Goal: Information Seeking & Learning: Check status

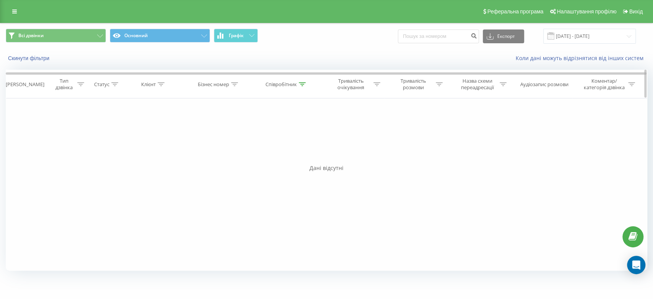
click at [280, 85] on div "Співробітник" at bounding box center [280, 84] width 31 height 7
drag, startPoint x: 274, startPoint y: 143, endPoint x: 226, endPoint y: 140, distance: 47.9
click at [226, 142] on div "Фільтрувати за умовою Дорівнює Введіть значення Скасувати OK Фільтрувати за умо…" at bounding box center [326, 184] width 641 height 172
type input "о"
type input "п"
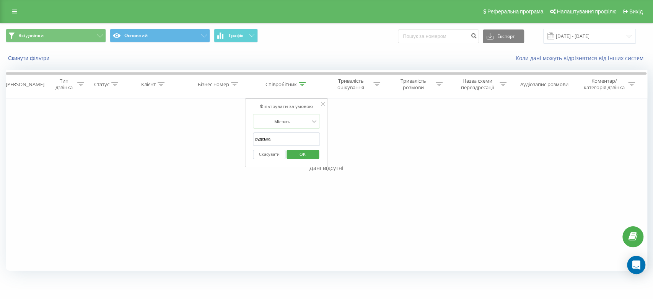
click at [281, 144] on input "рудська" at bounding box center [286, 138] width 67 height 13
type input "[PERSON_NAME]"
click at [301, 154] on span "OK" at bounding box center [302, 154] width 21 height 12
drag, startPoint x: 574, startPoint y: 33, endPoint x: 540, endPoint y: 39, distance: 34.6
click at [574, 33] on input "[DATE] - [DATE]" at bounding box center [589, 36] width 93 height 15
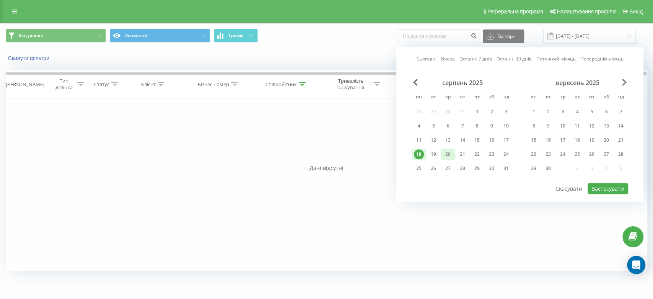
click at [454, 150] on div "20" at bounding box center [448, 153] width 15 height 11
click at [598, 186] on button "Застосувати" at bounding box center [607, 188] width 41 height 11
type input "[DATE] - [DATE]"
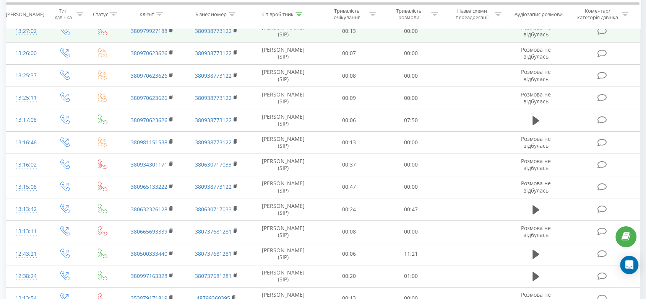
scroll to position [234, 0]
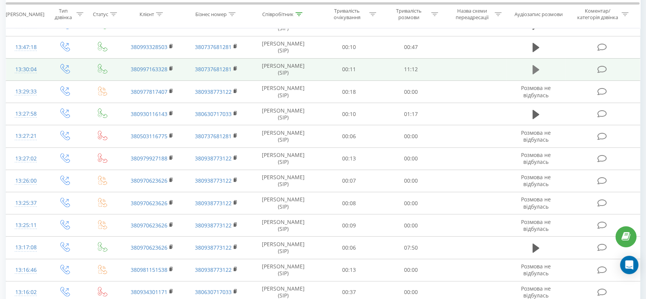
click at [536, 69] on icon at bounding box center [536, 69] width 7 height 9
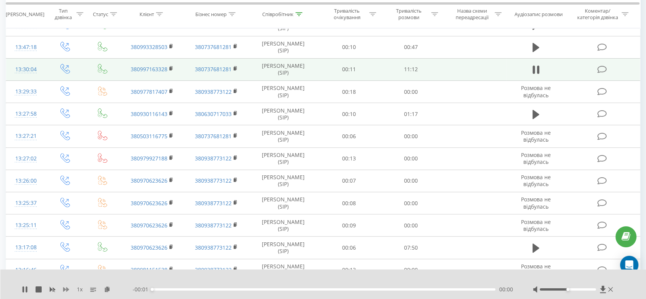
click at [67, 289] on icon at bounding box center [66, 289] width 6 height 5
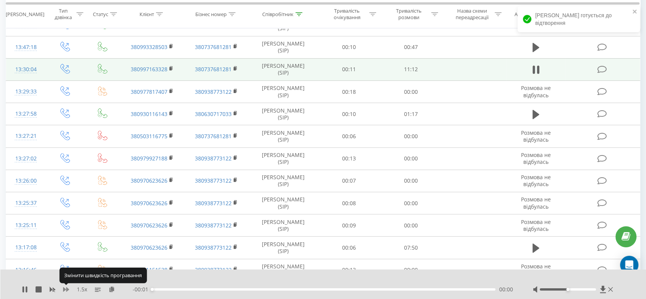
click at [67, 289] on icon at bounding box center [66, 289] width 6 height 5
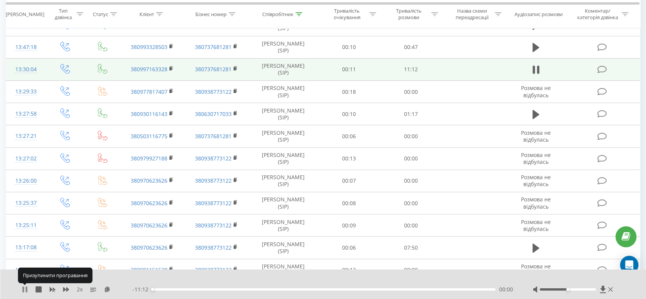
click at [26, 287] on icon at bounding box center [27, 289] width 2 height 6
click at [23, 287] on icon at bounding box center [25, 289] width 5 height 6
click at [23, 287] on icon at bounding box center [24, 289] width 2 height 6
click at [19, 288] on div "2 x - 11:09 00:03 00:03" at bounding box center [323, 283] width 646 height 29
click at [23, 287] on icon at bounding box center [25, 289] width 5 height 6
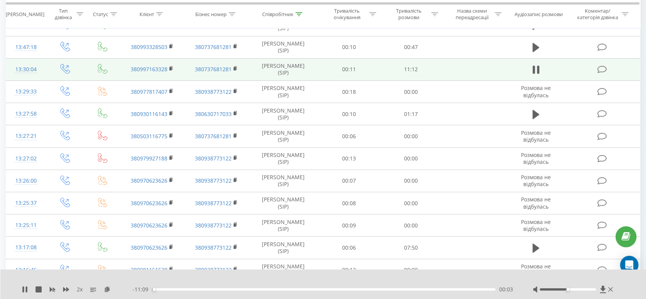
click at [23, 287] on icon at bounding box center [24, 289] width 2 height 6
click at [24, 289] on icon at bounding box center [25, 289] width 5 height 6
click at [65, 287] on icon at bounding box center [66, 289] width 6 height 6
click at [110, 291] on icon at bounding box center [112, 288] width 7 height 5
click at [172, 67] on icon at bounding box center [171, 68] width 4 height 5
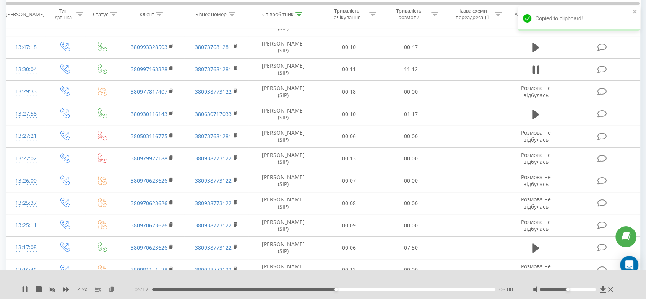
click at [319, 288] on div "06:00" at bounding box center [323, 289] width 343 height 2
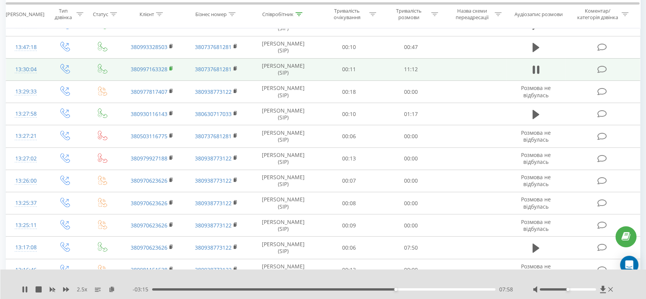
click at [171, 68] on rect at bounding box center [170, 68] width 2 height 3
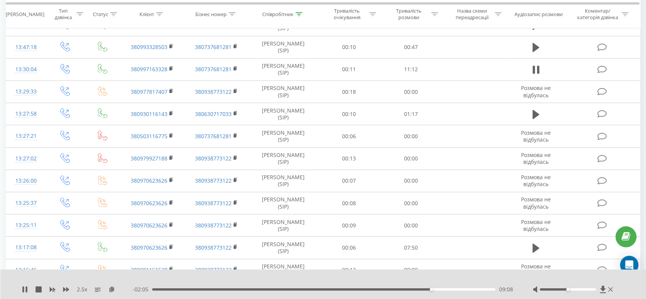
click at [439, 291] on div "- 02:05 09:08 09:08" at bounding box center [323, 289] width 381 height 8
click at [442, 290] on div "09:29" at bounding box center [323, 289] width 343 height 2
click at [452, 290] on div "09:32" at bounding box center [323, 289] width 343 height 2
click at [458, 290] on div "09:51" at bounding box center [323, 289] width 343 height 2
click at [286, 15] on div "Співробітник" at bounding box center [277, 14] width 31 height 7
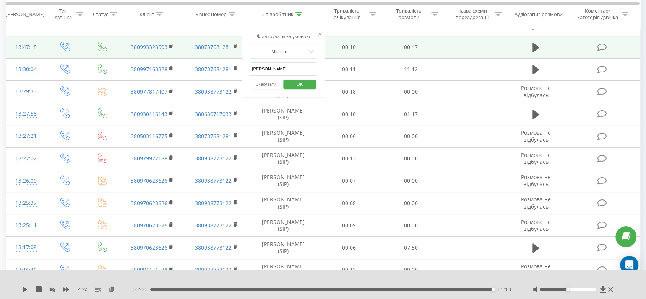
drag, startPoint x: 278, startPoint y: 63, endPoint x: 218, endPoint y: 55, distance: 60.6
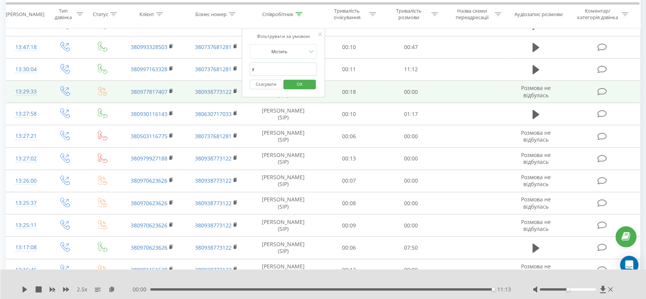
type input "[PERSON_NAME]"
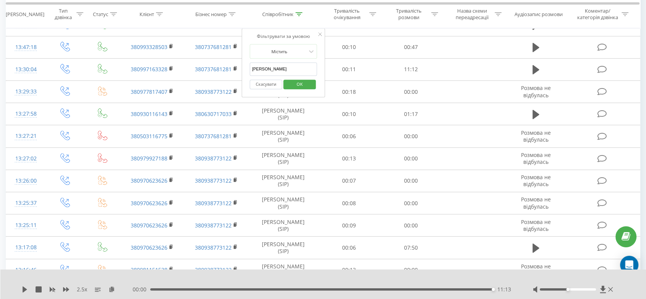
click at [301, 81] on span "OK" at bounding box center [299, 84] width 21 height 12
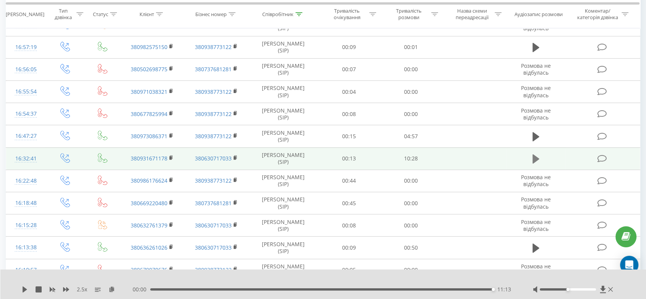
click at [536, 158] on icon at bounding box center [536, 158] width 7 height 9
click at [172, 157] on icon at bounding box center [171, 157] width 4 height 5
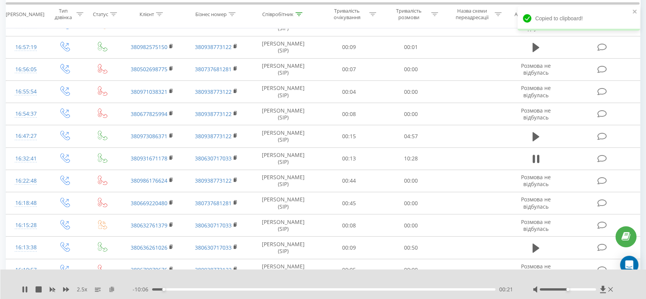
click at [110, 289] on icon at bounding box center [112, 288] width 7 height 5
click at [577, 289] on div at bounding box center [568, 289] width 56 height 2
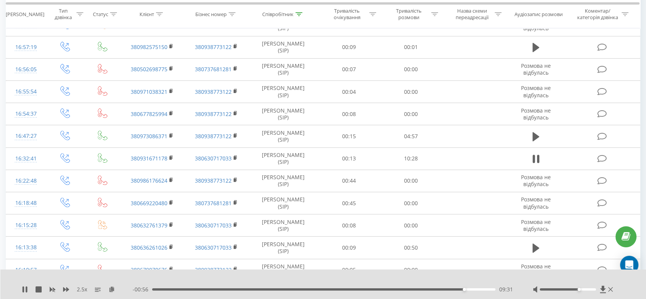
click at [453, 276] on div at bounding box center [318, 279] width 475 height 8
click at [587, 289] on div at bounding box center [568, 289] width 56 height 2
click at [24, 288] on icon at bounding box center [25, 289] width 5 height 6
click at [456, 288] on div "10:28" at bounding box center [321, 289] width 343 height 2
click at [23, 289] on icon at bounding box center [25, 289] width 5 height 6
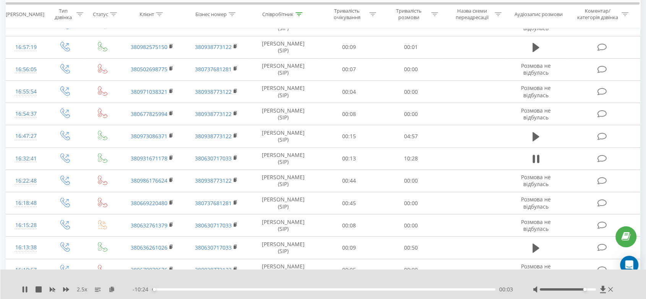
click at [427, 289] on div "00:03" at bounding box center [323, 289] width 343 height 2
click at [447, 289] on div "09:00" at bounding box center [323, 289] width 343 height 2
click at [457, 287] on div "- 01:24 09:04 09:04" at bounding box center [323, 289] width 381 height 8
click at [459, 287] on div "- 01:22 09:06 09:06" at bounding box center [323, 289] width 381 height 8
click at [460, 288] on div "09:08" at bounding box center [323, 289] width 343 height 2
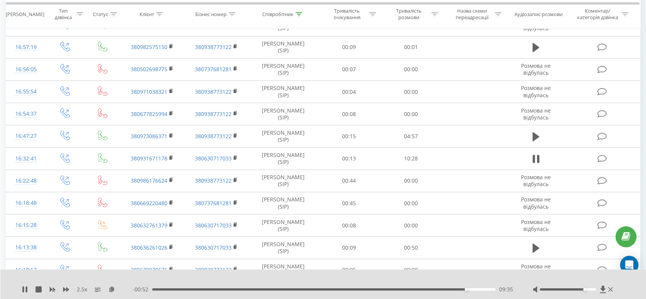
click at [474, 287] on div "- 00:52 09:35 09:35" at bounding box center [323, 289] width 381 height 8
click at [477, 289] on div "09:38" at bounding box center [323, 289] width 343 height 2
click at [485, 289] on div "00:00" at bounding box center [323, 289] width 343 height 2
click at [24, 290] on icon at bounding box center [25, 289] width 6 height 6
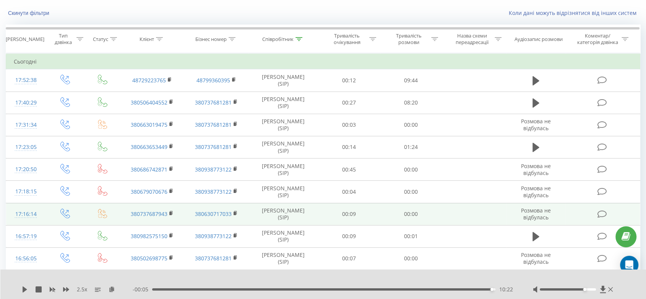
scroll to position [21, 0]
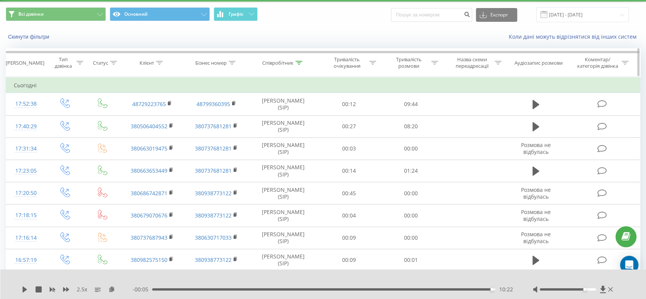
click at [271, 58] on th "Співробітник" at bounding box center [283, 63] width 69 height 28
drag, startPoint x: 273, startPoint y: 60, endPoint x: 270, endPoint y: 82, distance: 22.0
click at [274, 60] on div "Співробітник" at bounding box center [277, 63] width 31 height 7
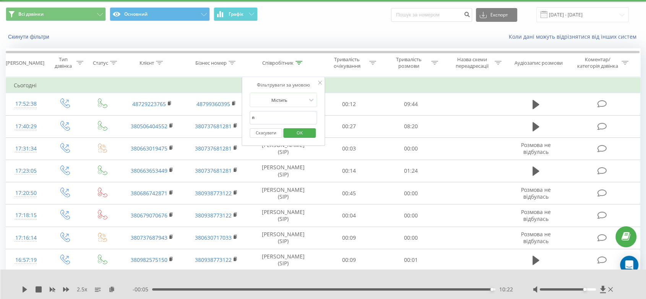
type input "подолян"
click at [298, 136] on span "OK" at bounding box center [299, 133] width 21 height 12
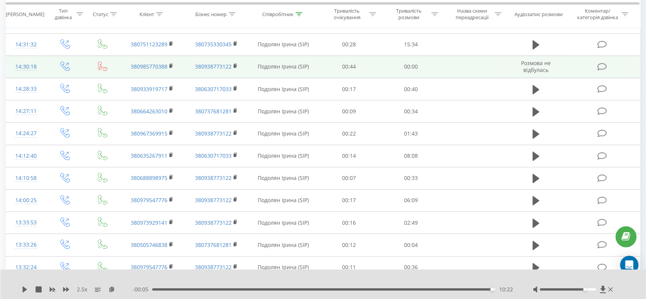
scroll to position [361, 0]
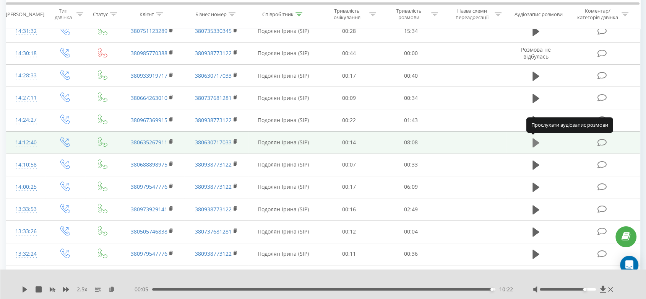
click at [533, 143] on icon at bounding box center [536, 142] width 7 height 11
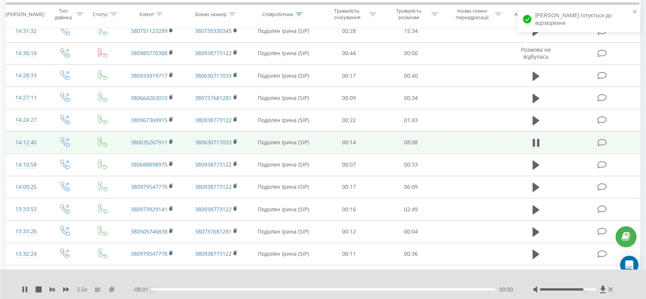
click at [109, 289] on icon at bounding box center [112, 288] width 7 height 5
click at [172, 139] on icon at bounding box center [171, 140] width 3 height 3
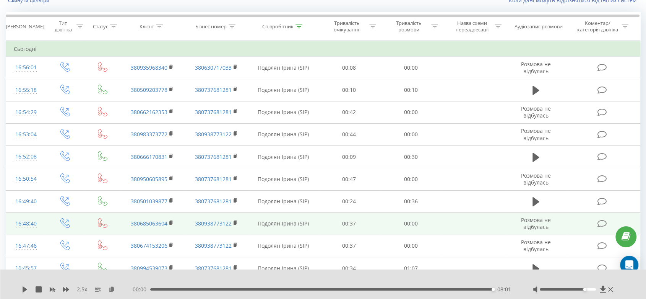
scroll to position [0, 0]
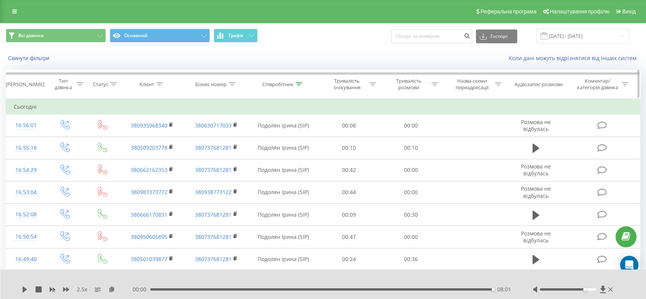
click at [275, 85] on div "Співробітник" at bounding box center [277, 84] width 31 height 7
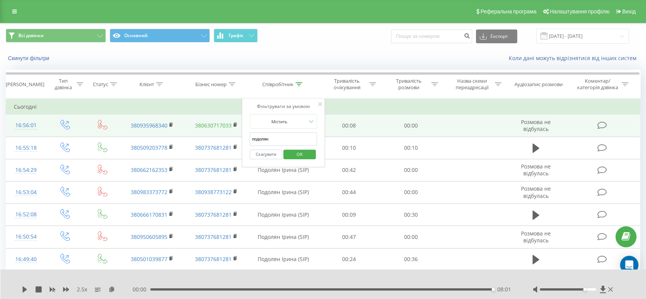
drag, startPoint x: 271, startPoint y: 134, endPoint x: 216, endPoint y: 125, distance: 55.1
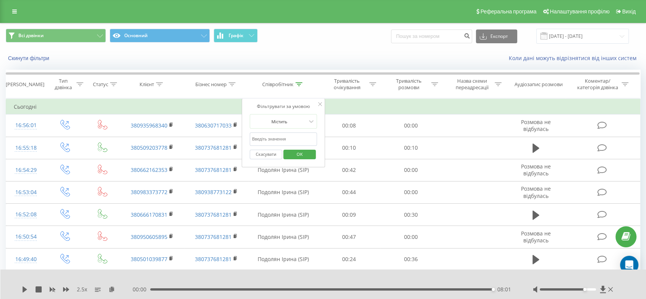
type input "т"
type input "[PERSON_NAME]"
drag, startPoint x: 303, startPoint y: 155, endPoint x: 288, endPoint y: 143, distance: 19.5
click at [302, 155] on span "OK" at bounding box center [299, 154] width 21 height 12
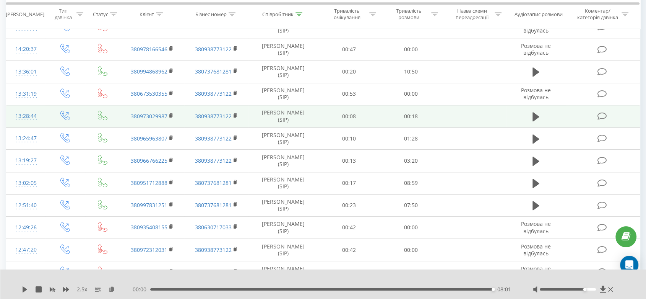
scroll to position [679, 0]
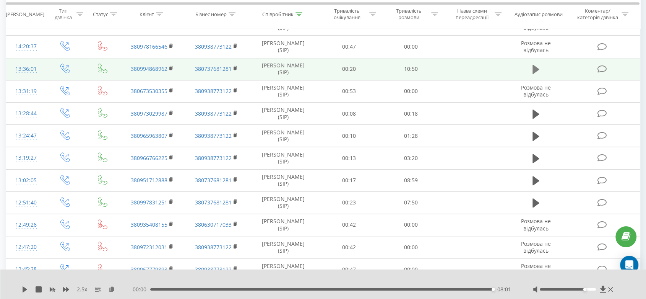
click at [534, 67] on icon at bounding box center [536, 69] width 7 height 9
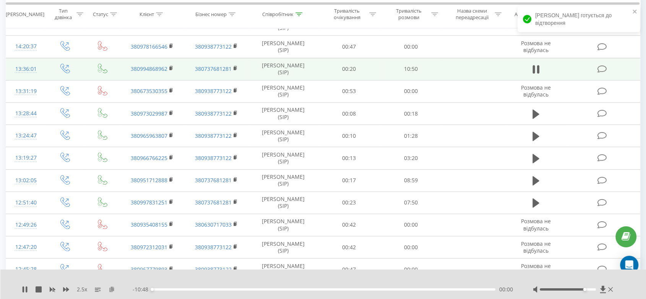
click at [113, 287] on icon at bounding box center [112, 288] width 7 height 5
click at [172, 65] on icon at bounding box center [171, 67] width 4 height 5
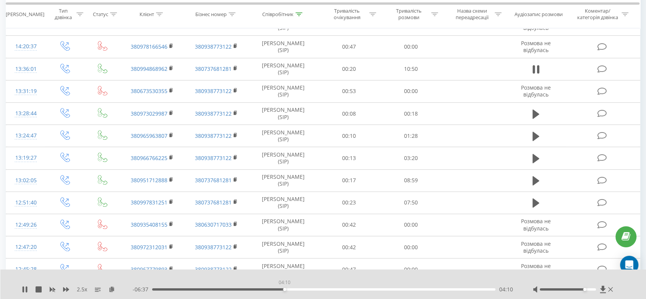
click at [284, 289] on div "04:10" at bounding box center [323, 289] width 343 height 2
click at [291, 289] on div "04:22" at bounding box center [323, 289] width 343 height 2
click at [295, 288] on div "04:25" at bounding box center [323, 289] width 343 height 2
click at [300, 287] on div "- 06:16 04:31 04:31" at bounding box center [323, 289] width 381 height 8
click at [301, 289] on div "04:37" at bounding box center [298, 289] width 3 height 3
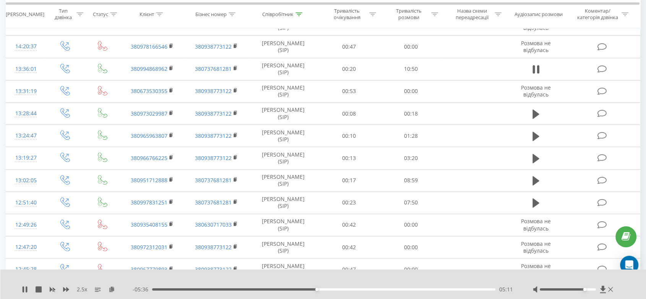
click at [324, 289] on div "05:11" at bounding box center [323, 289] width 343 height 2
click at [327, 289] on div "05:31" at bounding box center [323, 289] width 343 height 2
click at [331, 289] on div "05:38" at bounding box center [323, 289] width 343 height 2
click at [336, 290] on div "05:39" at bounding box center [323, 289] width 343 height 2
click at [339, 289] on div "05:49" at bounding box center [323, 289] width 343 height 2
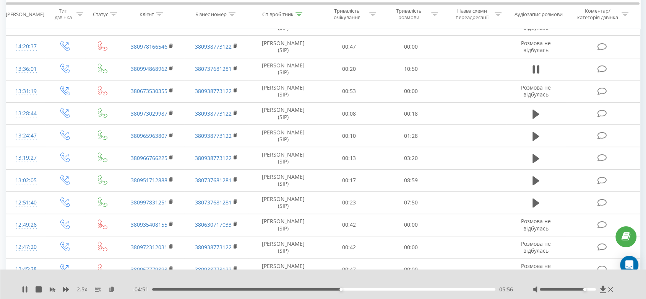
click at [343, 288] on div "05:56" at bounding box center [323, 289] width 343 height 2
click at [342, 288] on div "05:59" at bounding box center [323, 289] width 343 height 2
click at [337, 289] on div "06:03" at bounding box center [323, 289] width 343 height 2
click at [349, 288] on div "05:59" at bounding box center [323, 289] width 343 height 2
click at [28, 286] on icon at bounding box center [25, 289] width 6 height 6
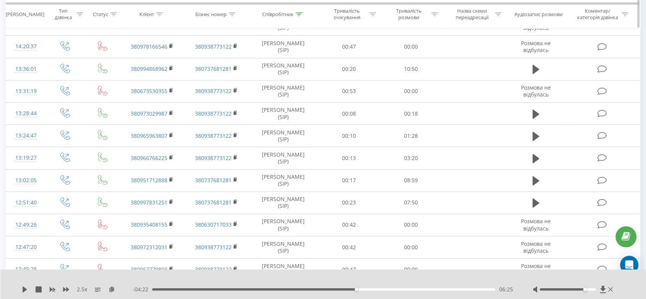
click at [288, 12] on div "Співробітник" at bounding box center [277, 14] width 31 height 7
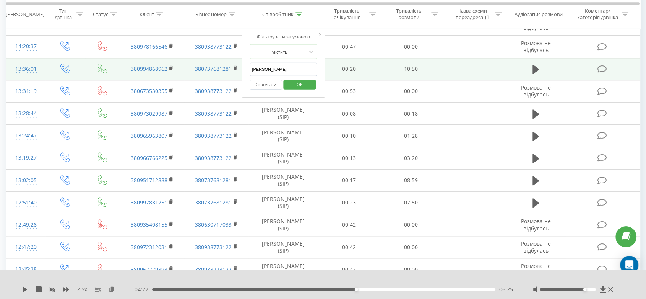
drag, startPoint x: 266, startPoint y: 68, endPoint x: 238, endPoint y: 65, distance: 28.4
click at [238, 65] on table "Фільтрувати за умовою Дорівнює Введіть значення Скасувати OK Фільтрувати за умо…" at bounding box center [323, 39] width 635 height 1240
type input "о"
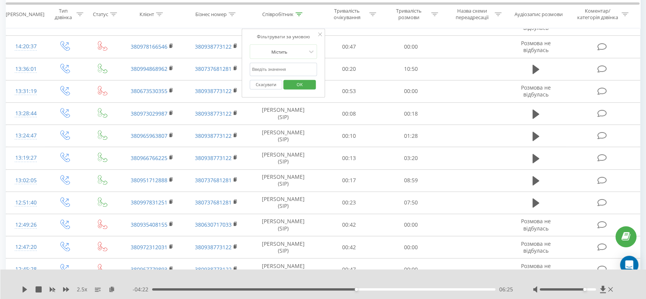
type input "о"
type input "л"
type input "р"
type input "д"
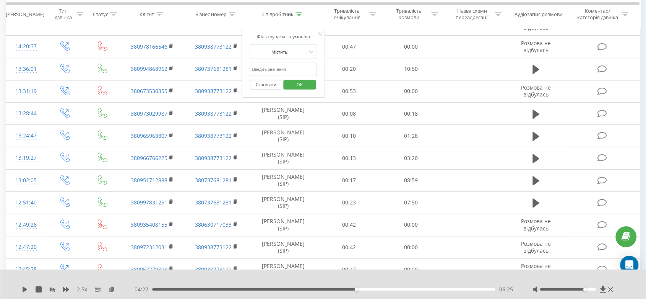
type input "ж"
type input "п"
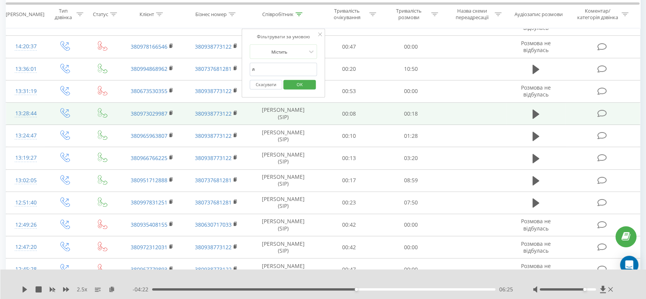
type input "[PERSON_NAME]"
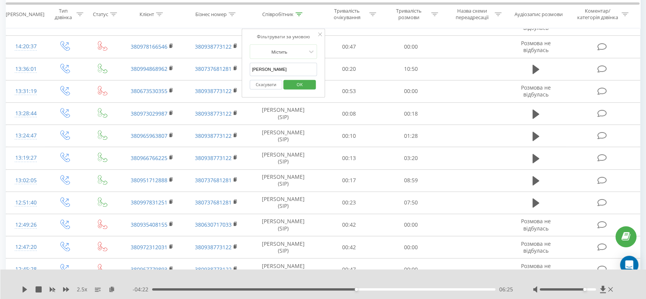
click at [299, 82] on span "OK" at bounding box center [299, 84] width 21 height 12
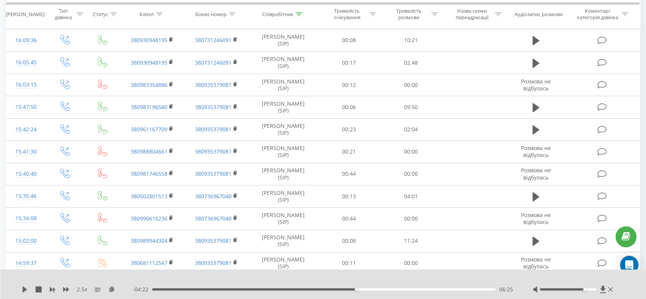
scroll to position [362, 0]
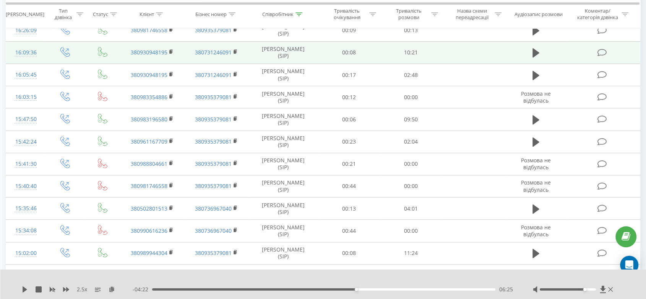
click at [541, 49] on td at bounding box center [535, 52] width 59 height 22
click at [533, 54] on icon at bounding box center [536, 52] width 7 height 11
click at [112, 285] on div "2.5 x" at bounding box center [77, 289] width 111 height 8
click at [111, 291] on icon at bounding box center [112, 288] width 7 height 5
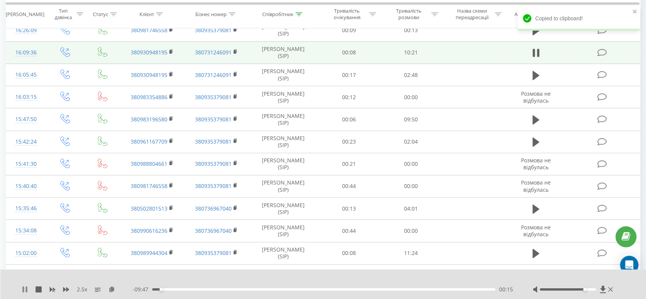
click at [28, 289] on icon at bounding box center [25, 289] width 6 height 6
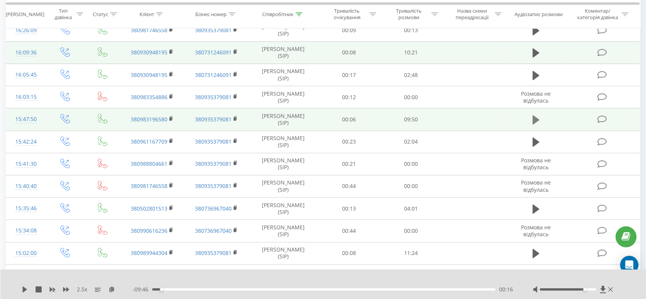
click at [535, 116] on icon at bounding box center [536, 119] width 7 height 9
click at [109, 290] on icon at bounding box center [112, 288] width 7 height 5
drag, startPoint x: 584, startPoint y: 290, endPoint x: 602, endPoint y: 290, distance: 17.6
click at [602, 290] on div at bounding box center [574, 289] width 82 height 8
click at [172, 118] on icon at bounding box center [171, 118] width 4 height 5
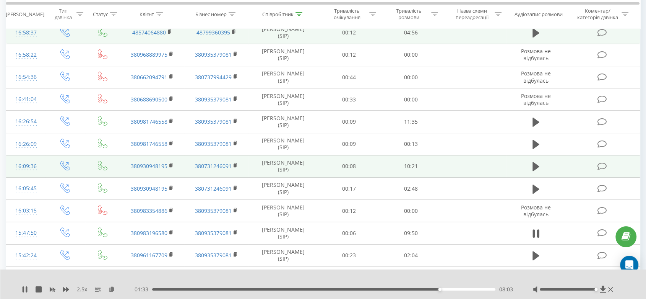
scroll to position [235, 0]
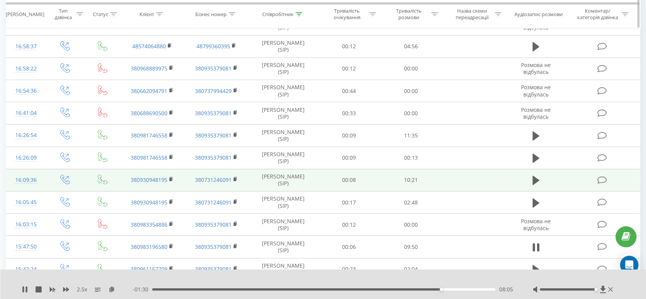
click at [281, 11] on div "Співробітник" at bounding box center [277, 14] width 31 height 7
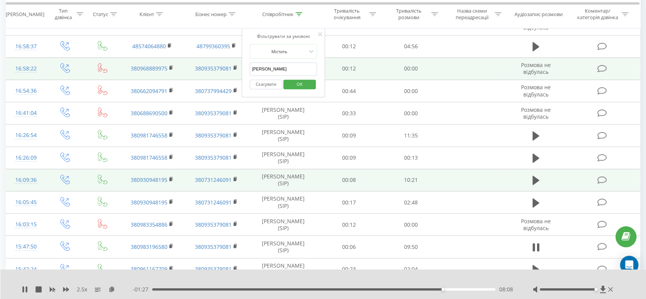
drag, startPoint x: 281, startPoint y: 65, endPoint x: 203, endPoint y: 59, distance: 79.0
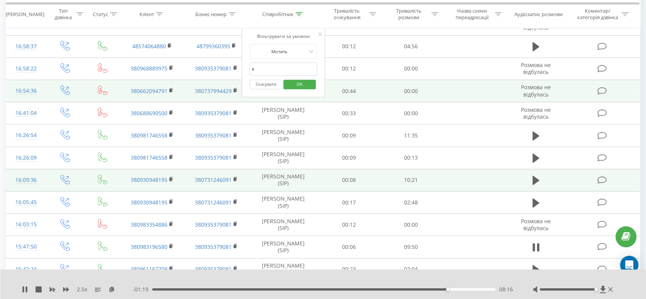
type input "єрьомін"
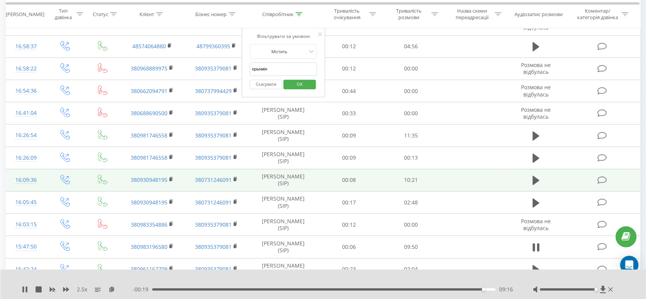
click at [300, 83] on span "OK" at bounding box center [299, 84] width 21 height 12
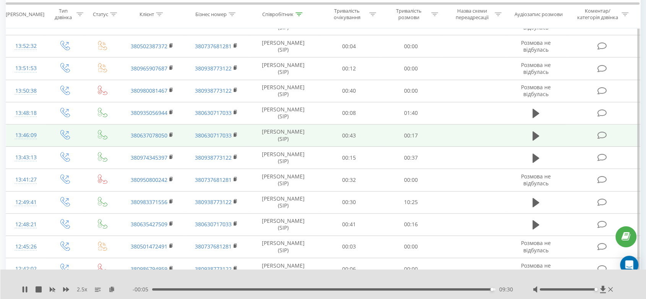
scroll to position [702, 0]
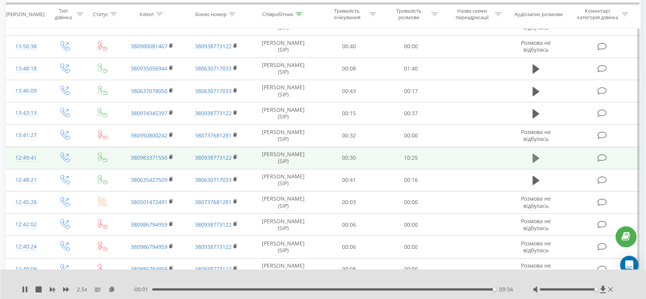
click at [536, 153] on icon at bounding box center [536, 158] width 7 height 11
click at [111, 287] on icon at bounding box center [112, 288] width 7 height 5
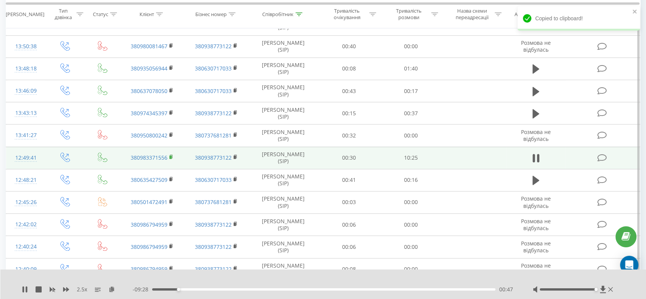
click at [171, 155] on rect at bounding box center [170, 156] width 2 height 3
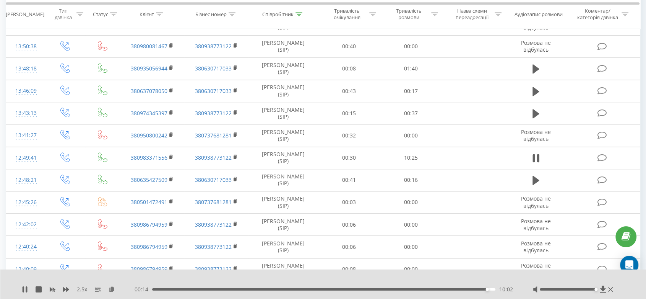
click at [268, 290] on div "- 00:14 10:02 10:02" at bounding box center [323, 289] width 381 height 8
click at [272, 289] on div "10:06" at bounding box center [323, 289] width 343 height 2
click at [283, 289] on div "03:38" at bounding box center [323, 289] width 343 height 2
click at [288, 289] on div "04:03" at bounding box center [323, 289] width 343 height 2
click at [296, 289] on div "04:18" at bounding box center [323, 289] width 343 height 2
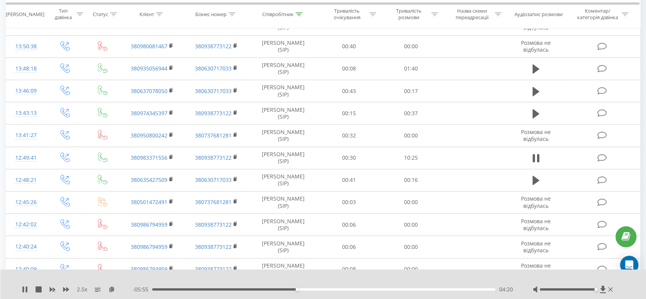
click at [299, 289] on div "04:20" at bounding box center [323, 289] width 343 height 2
click at [306, 289] on div "04:26" at bounding box center [323, 289] width 343 height 2
click at [311, 289] on div "04:37" at bounding box center [323, 289] width 343 height 2
click at [316, 289] on div "04:46" at bounding box center [323, 289] width 343 height 2
click at [320, 289] on div "04:56" at bounding box center [323, 289] width 343 height 2
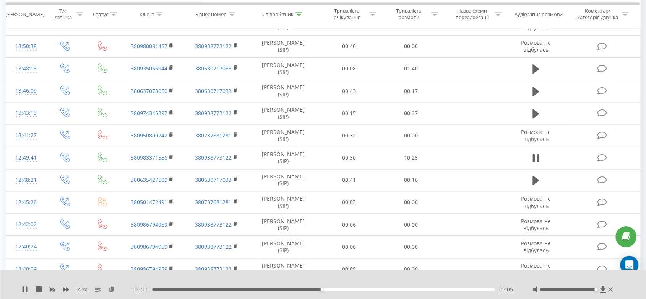
click at [324, 288] on div "05:05" at bounding box center [323, 289] width 343 height 2
click at [328, 288] on div "05:10" at bounding box center [323, 289] width 343 height 2
click at [332, 288] on div "05:18" at bounding box center [323, 289] width 343 height 2
click at [335, 288] on div "05:23" at bounding box center [323, 289] width 343 height 2
click at [338, 288] on div "05:30" at bounding box center [323, 289] width 343 height 2
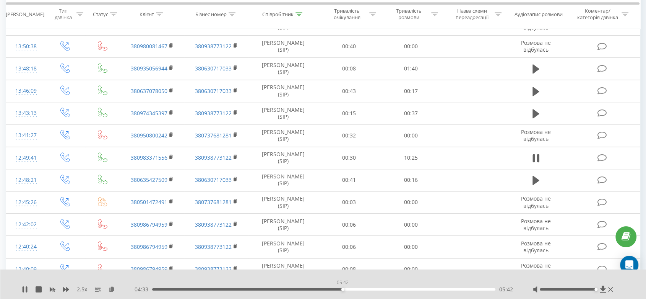
click at [343, 289] on div "05:42" at bounding box center [323, 289] width 343 height 2
click at [346, 289] on div "05:44" at bounding box center [323, 289] width 343 height 2
click at [24, 290] on icon at bounding box center [25, 289] width 6 height 6
click at [281, 12] on div "Співробітник" at bounding box center [277, 14] width 31 height 7
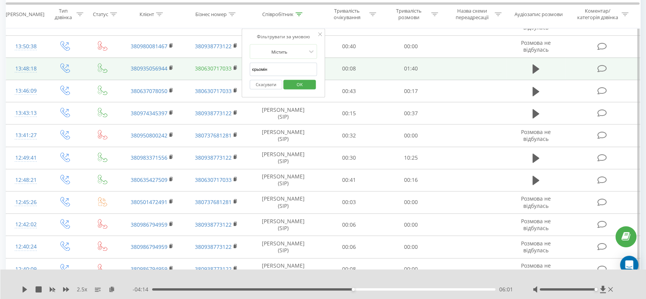
drag, startPoint x: 273, startPoint y: 70, endPoint x: 208, endPoint y: 70, distance: 65.0
click at [215, 72] on table "Фільтрувати за умовою Дорівнює Введіть значення Скасувати OK Фільтрувати за умо…" at bounding box center [323, 60] width 635 height 1329
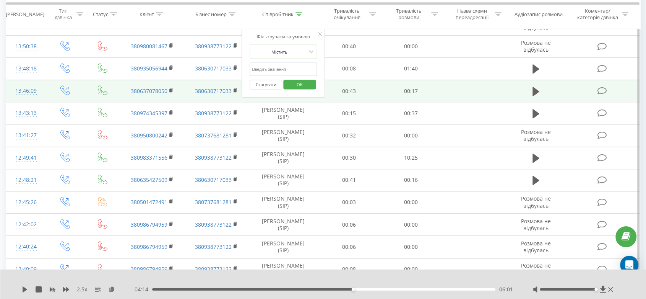
type input "о"
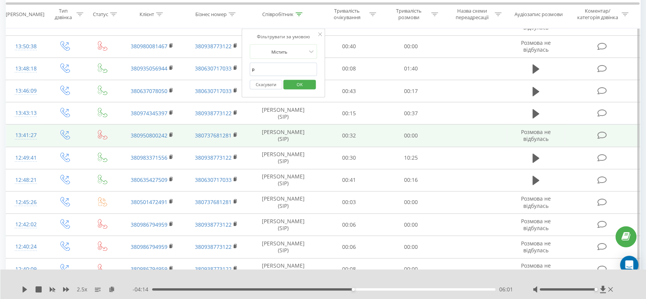
type input "реттер"
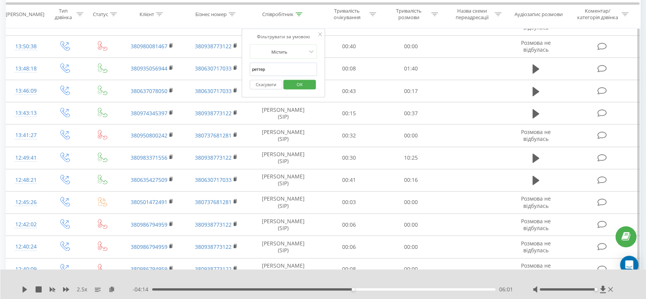
click at [302, 82] on span "OK" at bounding box center [299, 84] width 21 height 12
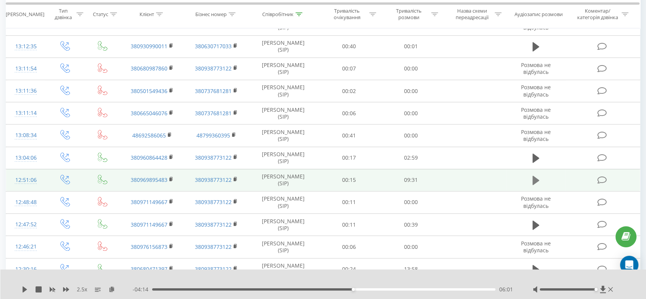
click at [537, 176] on icon at bounding box center [536, 180] width 7 height 11
click at [112, 290] on icon at bounding box center [112, 288] width 7 height 5
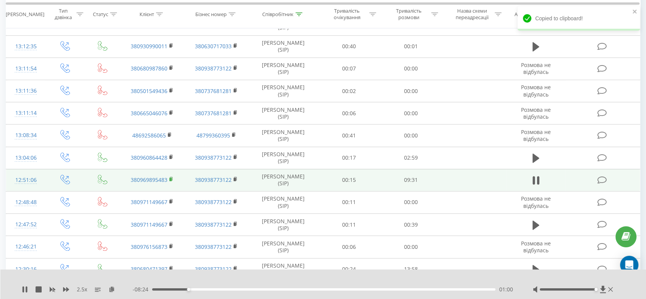
click at [171, 177] on rect at bounding box center [170, 178] width 2 height 3
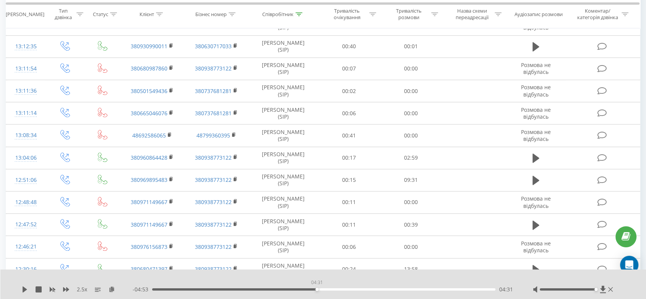
drag, startPoint x: 315, startPoint y: 288, endPoint x: 296, endPoint y: 293, distance: 19.7
click at [315, 288] on div "04:31" at bounding box center [323, 289] width 343 height 2
click at [26, 285] on div "2.5 x" at bounding box center [77, 289] width 111 height 8
click at [25, 288] on icon at bounding box center [25, 289] width 5 height 6
click at [326, 288] on div "04:39" at bounding box center [323, 289] width 343 height 2
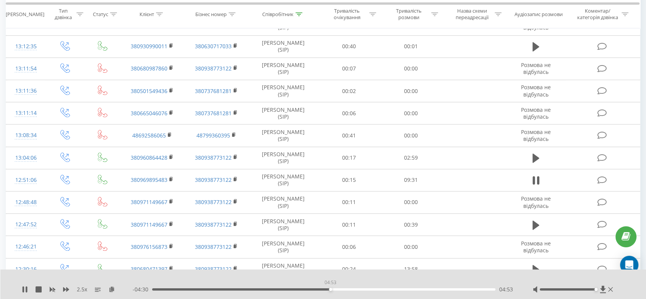
click at [330, 290] on div "04:53" at bounding box center [323, 289] width 343 height 2
click at [335, 289] on div "04:54" at bounding box center [323, 289] width 343 height 2
click at [340, 288] on div "05:08" at bounding box center [323, 289] width 343 height 2
click at [355, 289] on div "05:21" at bounding box center [323, 289] width 343 height 2
click at [359, 288] on div "05:35" at bounding box center [323, 289] width 343 height 2
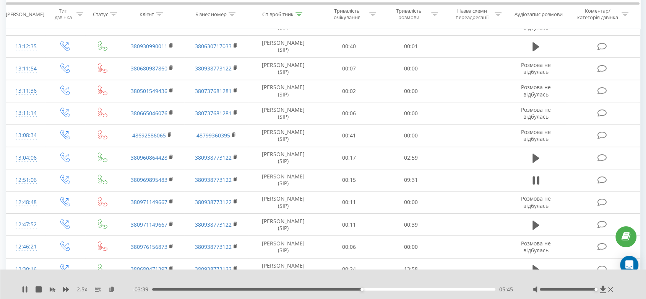
click at [20, 290] on div "2.5 x - 03:39 05:45 05:45" at bounding box center [323, 283] width 646 height 29
click at [23, 288] on icon at bounding box center [24, 289] width 2 height 6
click at [24, 291] on icon at bounding box center [25, 289] width 5 height 6
click at [22, 293] on div "2.5 x" at bounding box center [77, 289] width 111 height 8
click at [25, 290] on icon at bounding box center [25, 289] width 6 height 6
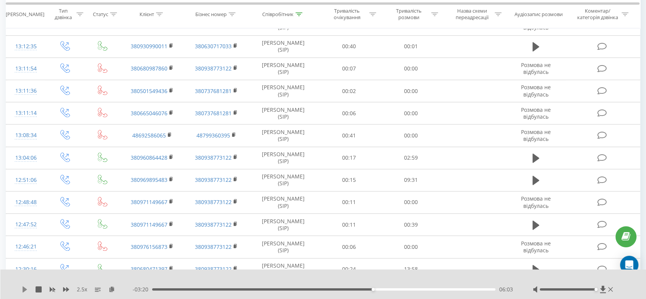
click at [24, 289] on icon at bounding box center [25, 289] width 5 height 6
click at [355, 290] on div "- 03:07 06:17 06:17" at bounding box center [323, 289] width 381 height 8
click at [340, 288] on div "05:10" at bounding box center [323, 289] width 343 height 2
click at [305, 288] on div "04:11" at bounding box center [323, 289] width 343 height 2
click at [321, 290] on div "04:25" at bounding box center [323, 289] width 343 height 2
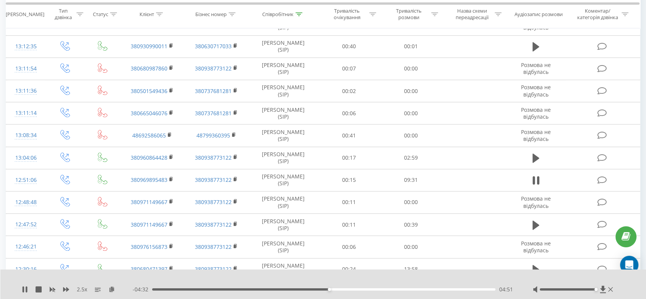
click at [334, 288] on div "04:51" at bounding box center [323, 289] width 343 height 2
click at [343, 290] on div "05:03" at bounding box center [323, 289] width 343 height 2
click at [28, 289] on icon at bounding box center [25, 289] width 6 height 6
click at [25, 287] on icon at bounding box center [25, 289] width 6 height 6
click at [392, 290] on div "06:06" at bounding box center [323, 289] width 343 height 2
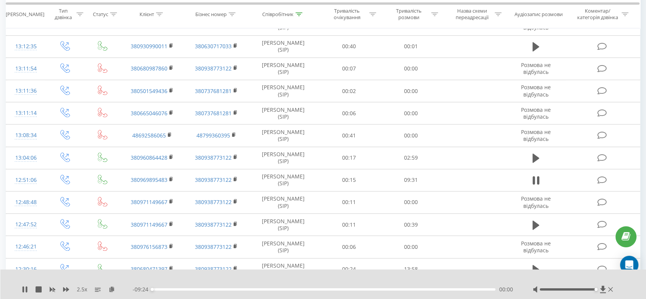
click at [401, 288] on div "00:00" at bounding box center [323, 289] width 343 height 2
click at [415, 288] on div "07:12" at bounding box center [323, 289] width 343 height 2
click at [431, 288] on div "07:39" at bounding box center [323, 289] width 343 height 2
click at [442, 289] on div "07:42" at bounding box center [323, 289] width 343 height 2
click at [455, 288] on div "07:57" at bounding box center [323, 289] width 343 height 2
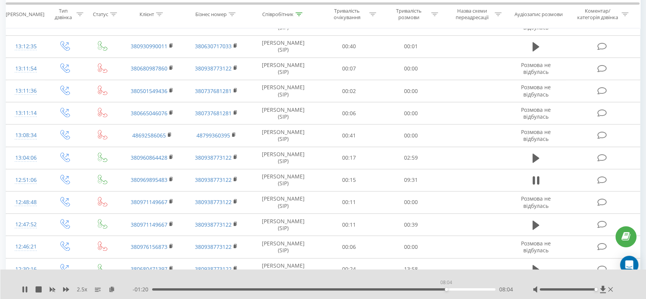
click at [446, 289] on div "08:04" at bounding box center [323, 289] width 343 height 2
click at [373, 288] on div "06:03" at bounding box center [323, 289] width 343 height 2
click at [356, 289] on div "06:08" at bounding box center [323, 289] width 343 height 2
click at [22, 291] on icon at bounding box center [25, 289] width 6 height 6
